Goal: Information Seeking & Learning: Understand process/instructions

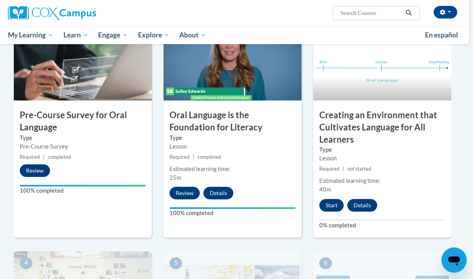
scroll to position [202, 4]
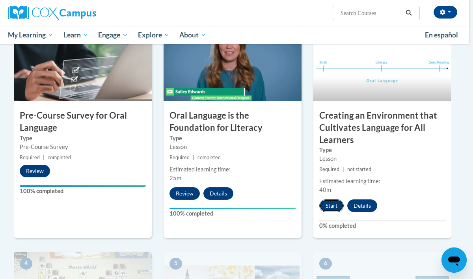
click at [330, 206] on button "Start" at bounding box center [331, 205] width 24 height 13
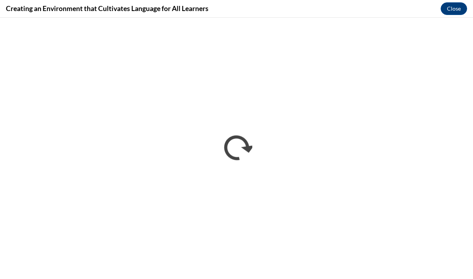
scroll to position [0, 0]
